Goal: Information Seeking & Learning: Learn about a topic

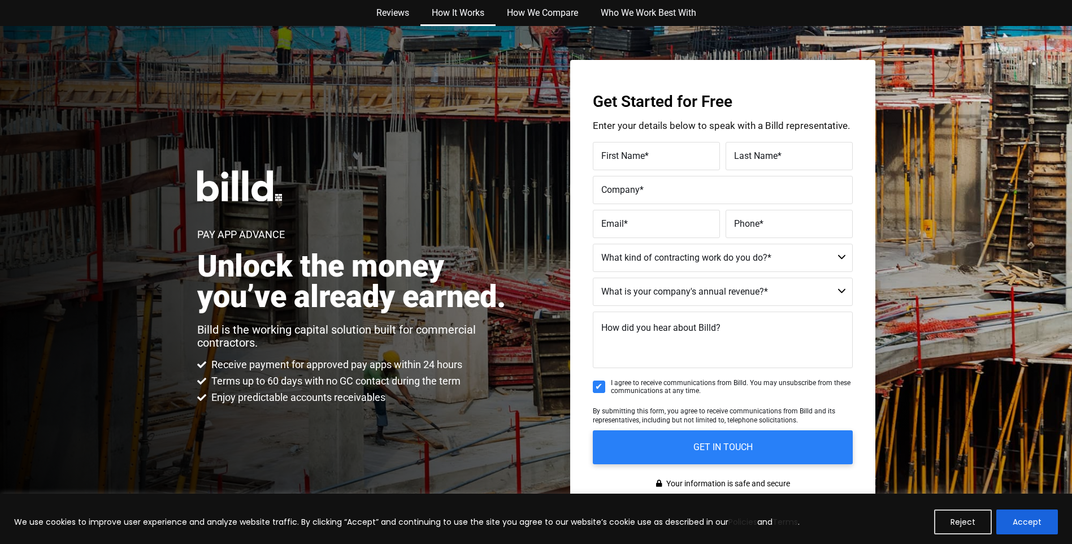
click at [455, 9] on link "How It Works" at bounding box center [457, 13] width 75 height 26
click at [641, 11] on link "Who We Work Best With" at bounding box center [648, 13] width 118 height 26
click at [399, 10] on link "Reviews" at bounding box center [392, 13] width 55 height 26
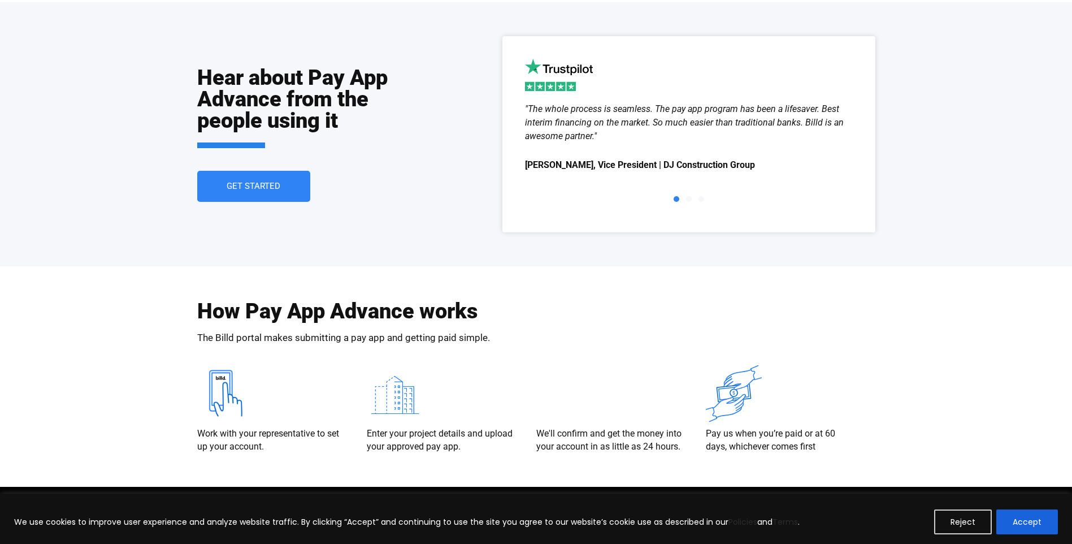
scroll to position [2009, 0]
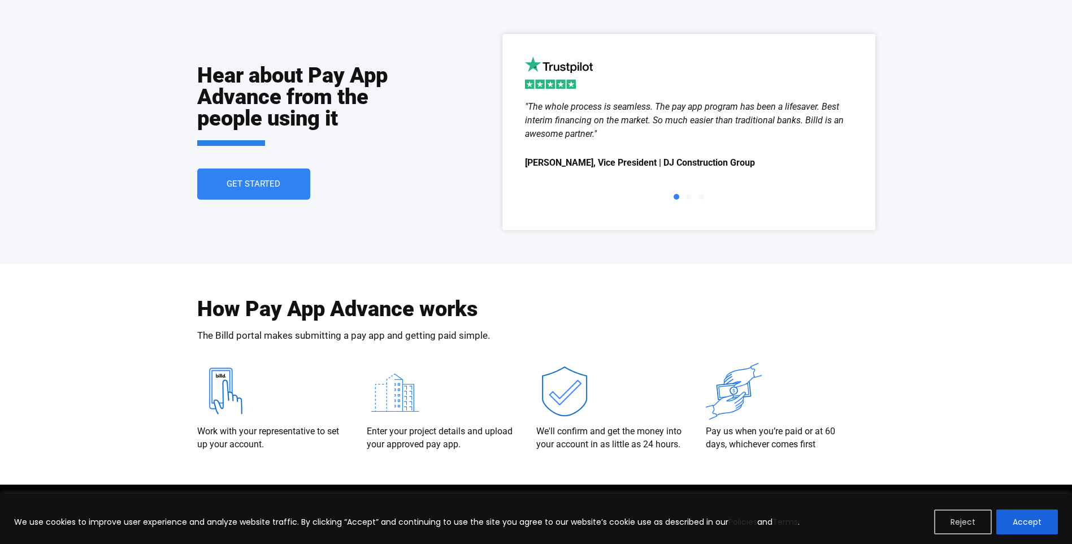
click at [968, 523] on button "Reject" at bounding box center [963, 521] width 58 height 25
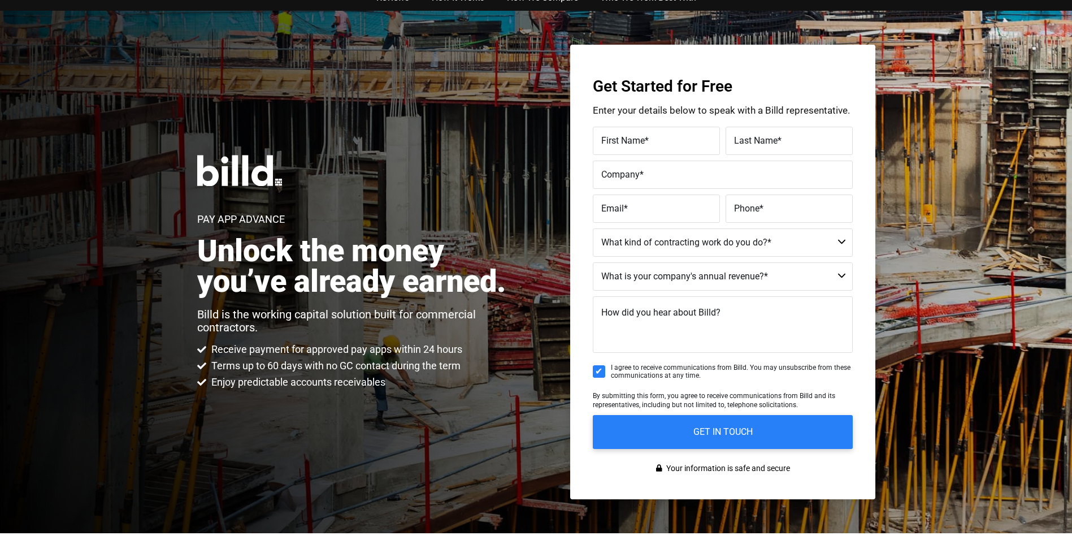
scroll to position [0, 0]
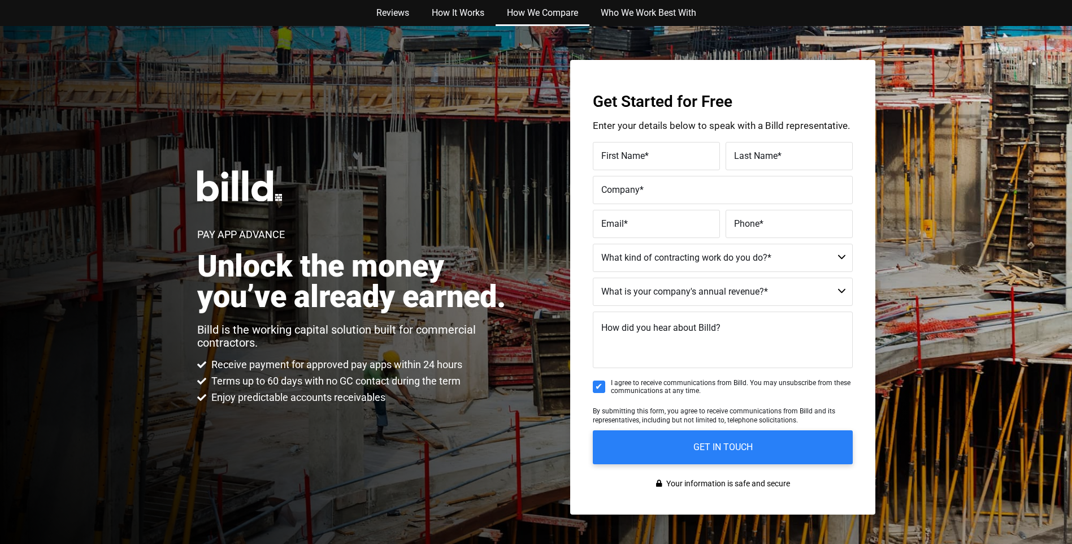
click at [528, 10] on link "How We Compare" at bounding box center [542, 13] width 94 height 26
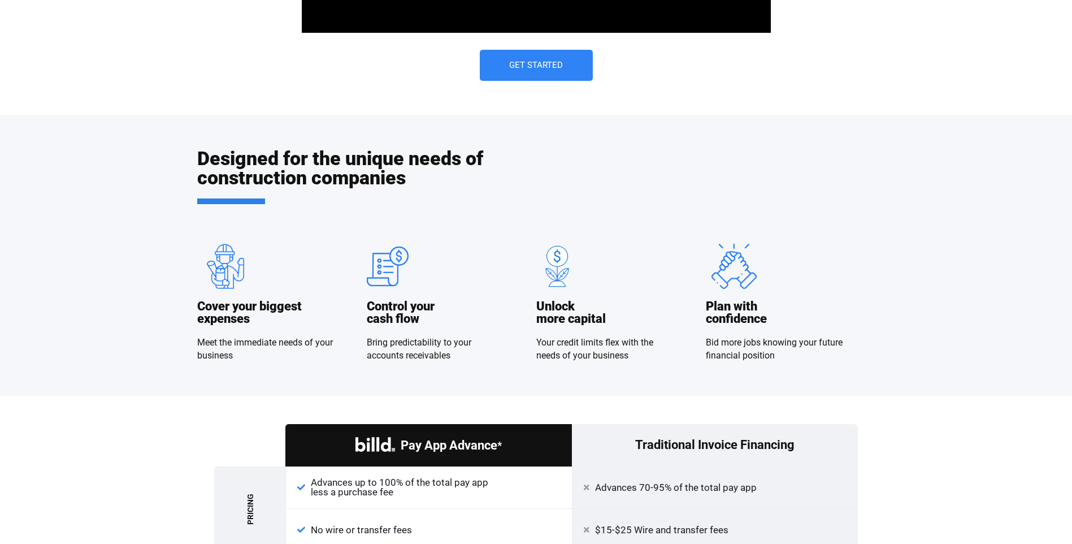
scroll to position [762, 0]
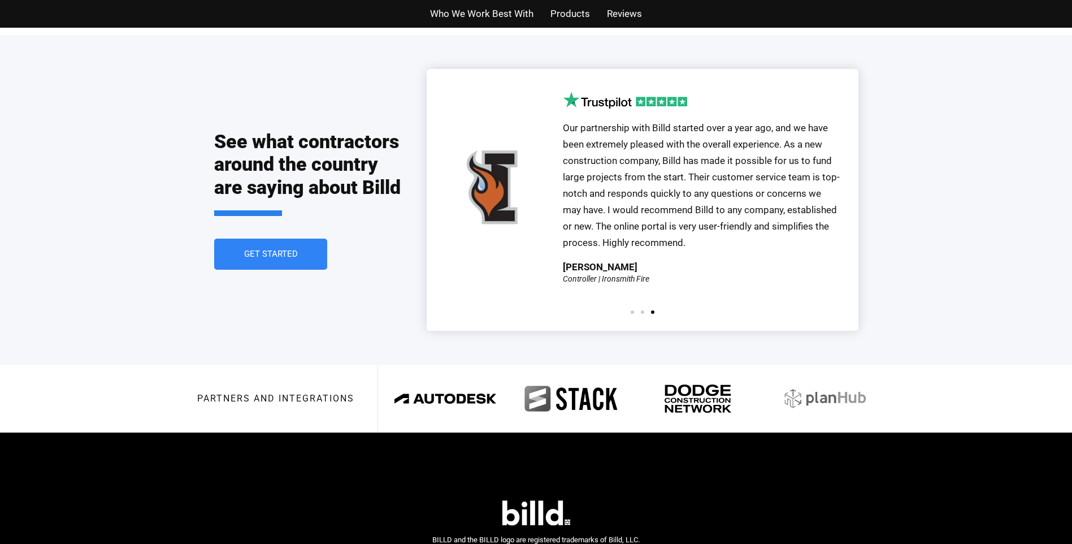
scroll to position [2260, 0]
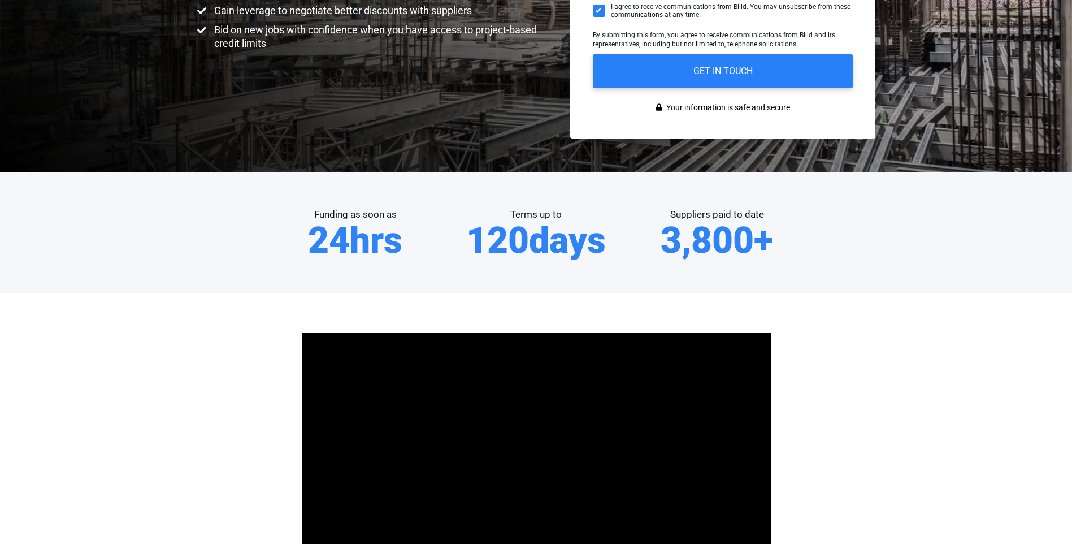
scroll to position [169, 0]
